Goal: Obtain resource: Download file/media

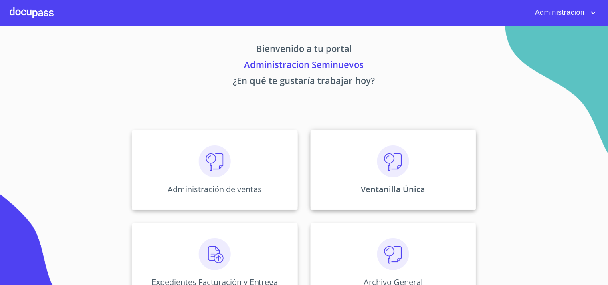
click at [375, 179] on div "Ventanilla Única" at bounding box center [392, 170] width 165 height 80
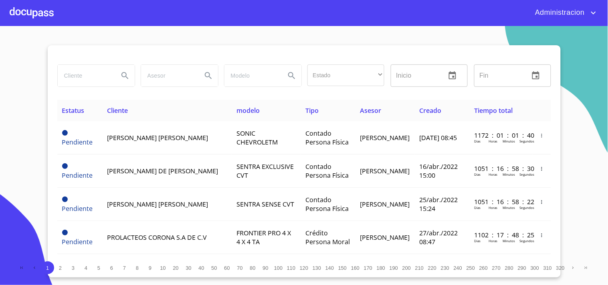
click at [96, 73] on input "search" at bounding box center [85, 76] width 54 height 22
type input "[PERSON_NAME]"
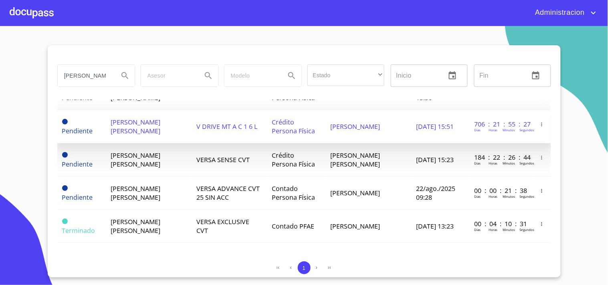
scroll to position [45, 0]
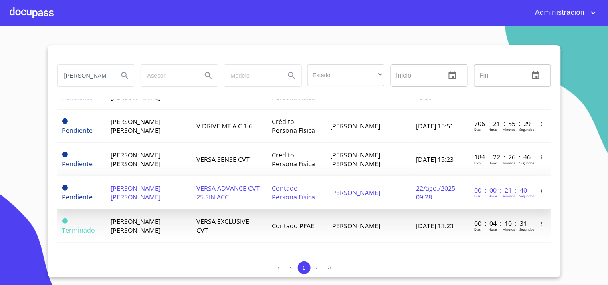
click at [208, 198] on span "VERSA ADVANCE CVT 25 SIN ACC" at bounding box center [227, 193] width 63 height 18
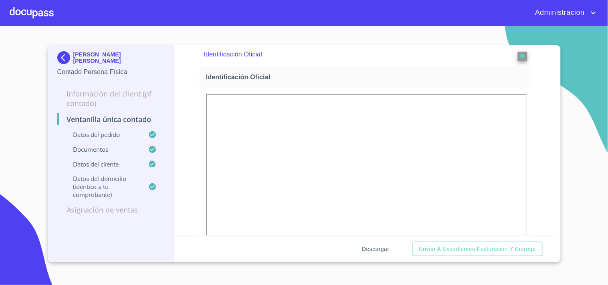
scroll to position [311, 0]
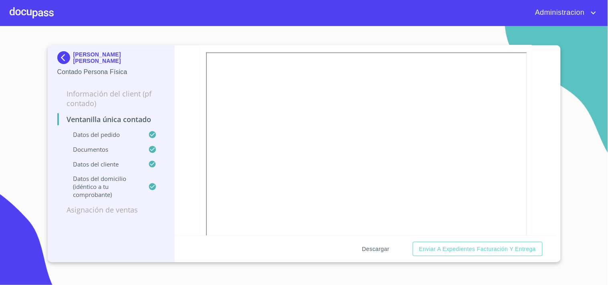
click at [380, 246] on span "Descargar" at bounding box center [375, 249] width 27 height 10
